Goal: Information Seeking & Learning: Check status

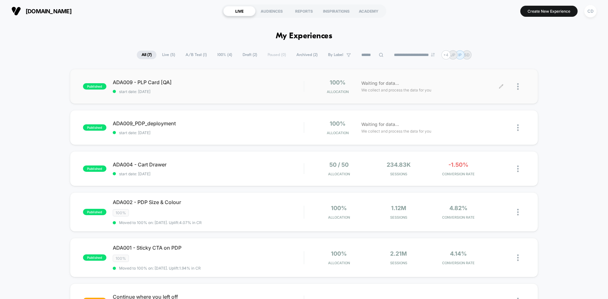
click at [396, 89] on span "We collect and process the data for you" at bounding box center [396, 90] width 70 height 6
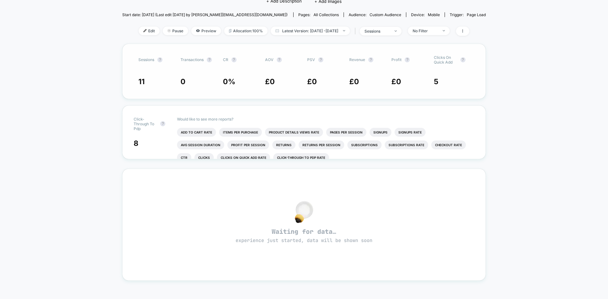
scroll to position [32, 0]
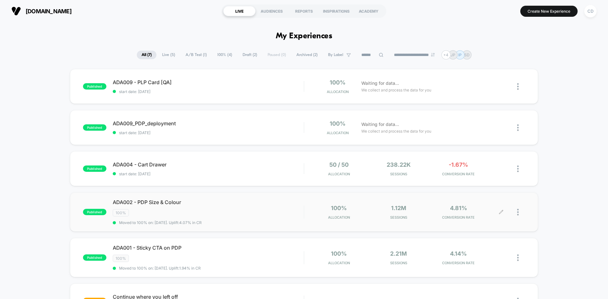
click at [416, 207] on div "1.12M Sessions" at bounding box center [399, 212] width 57 height 15
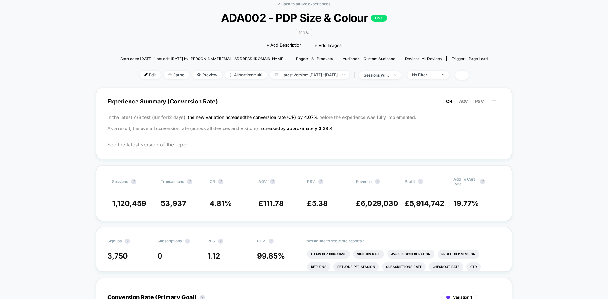
scroll to position [32, 0]
click at [345, 74] on img at bounding box center [343, 74] width 2 height 1
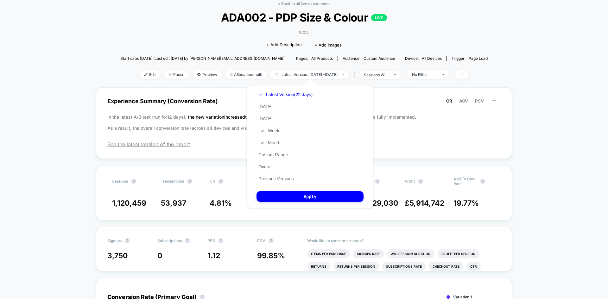
click at [381, 86] on div "< Back to all live experiences ADA002 - PDP Size & Colour LIVE 100% Click to ed…" at bounding box center [304, 44] width 368 height 86
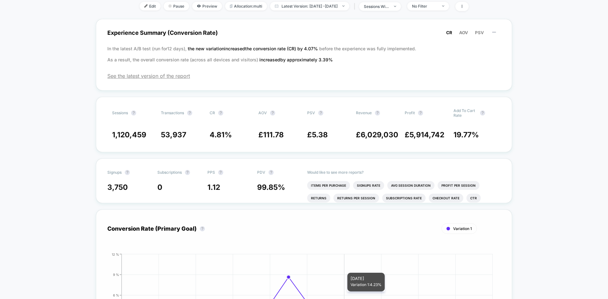
scroll to position [95, 0]
